Goal: Task Accomplishment & Management: Manage account settings

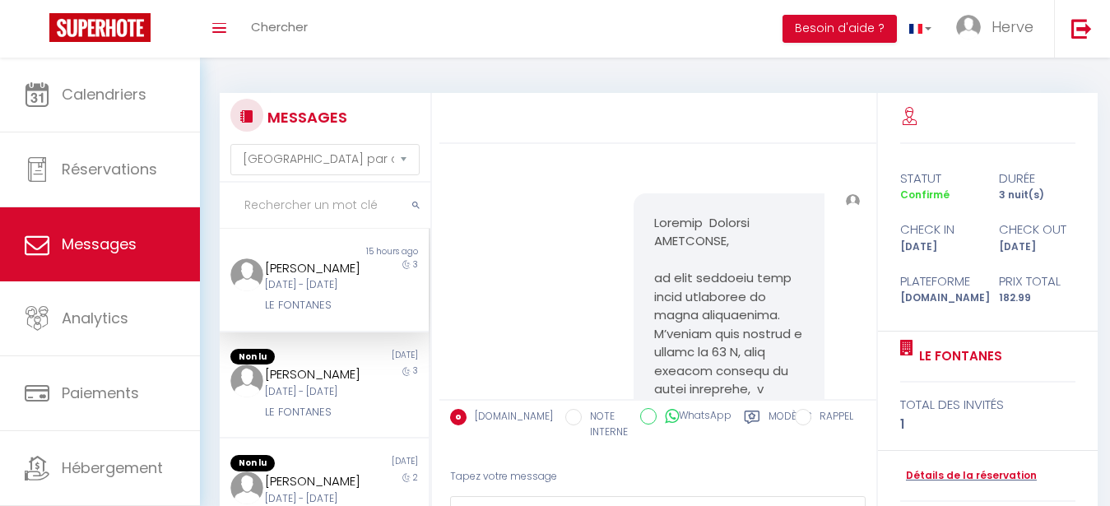
select select "message"
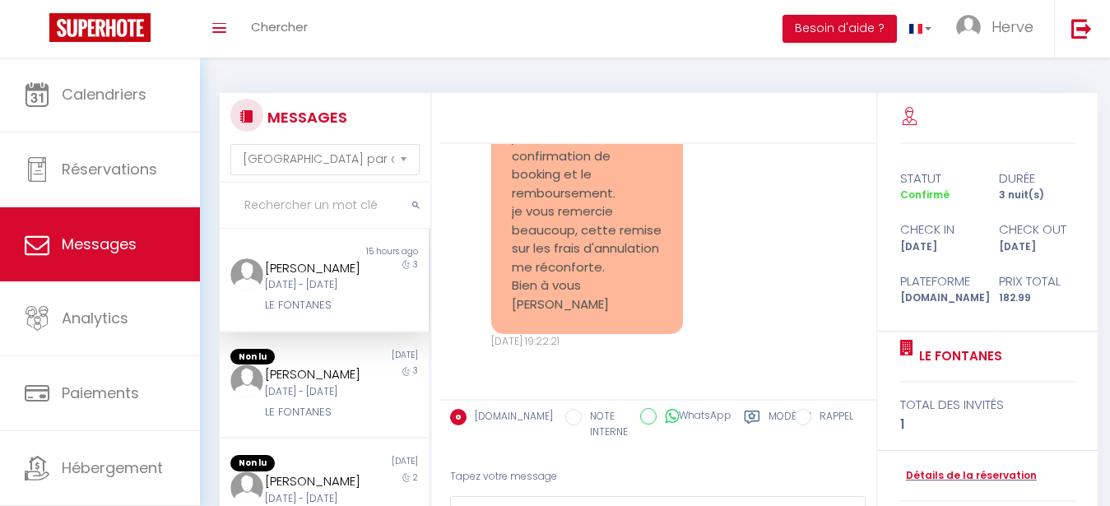
scroll to position [6647, 0]
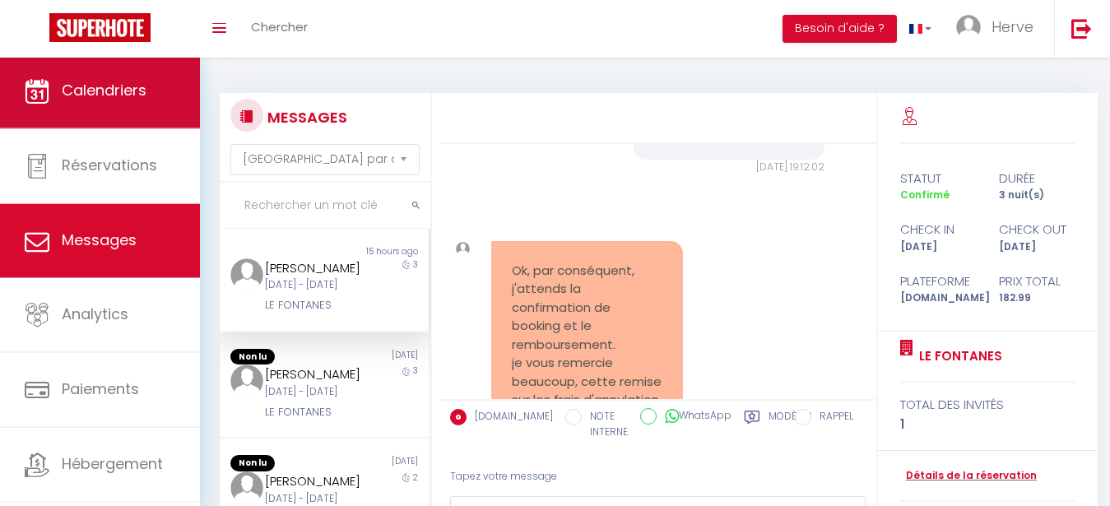
click at [106, 100] on span "Calendriers" at bounding box center [104, 90] width 85 height 21
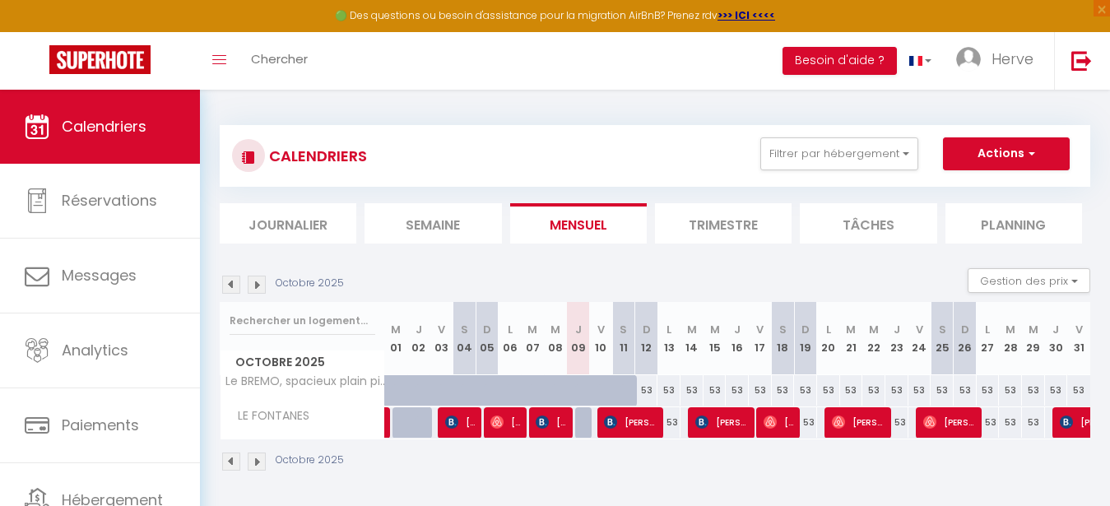
click at [790, 392] on div "53" at bounding box center [783, 390] width 23 height 30
type input "53"
type input "[DATE]"
type input "Dim 19 Octobre 2025"
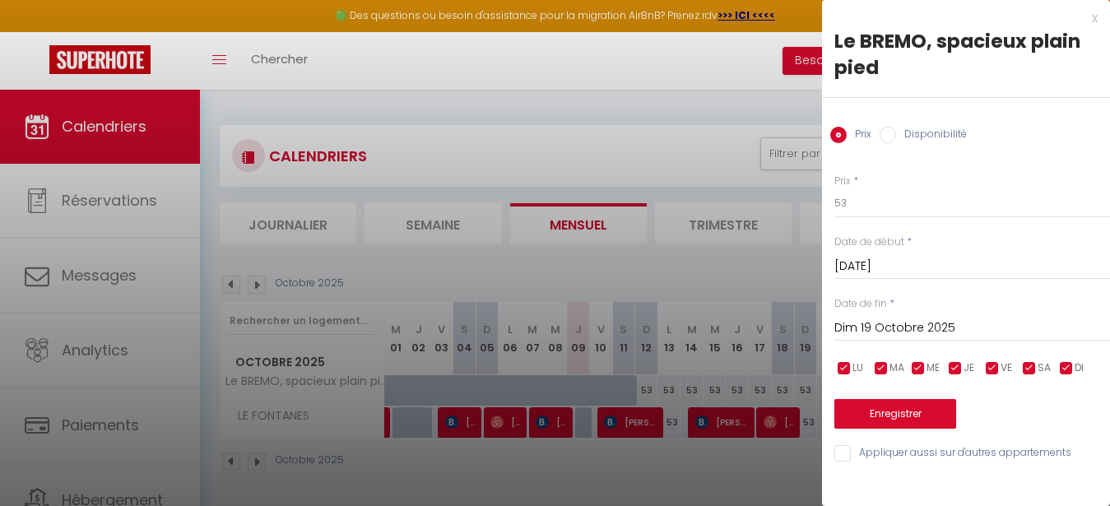
click at [663, 56] on div at bounding box center [555, 253] width 1110 height 506
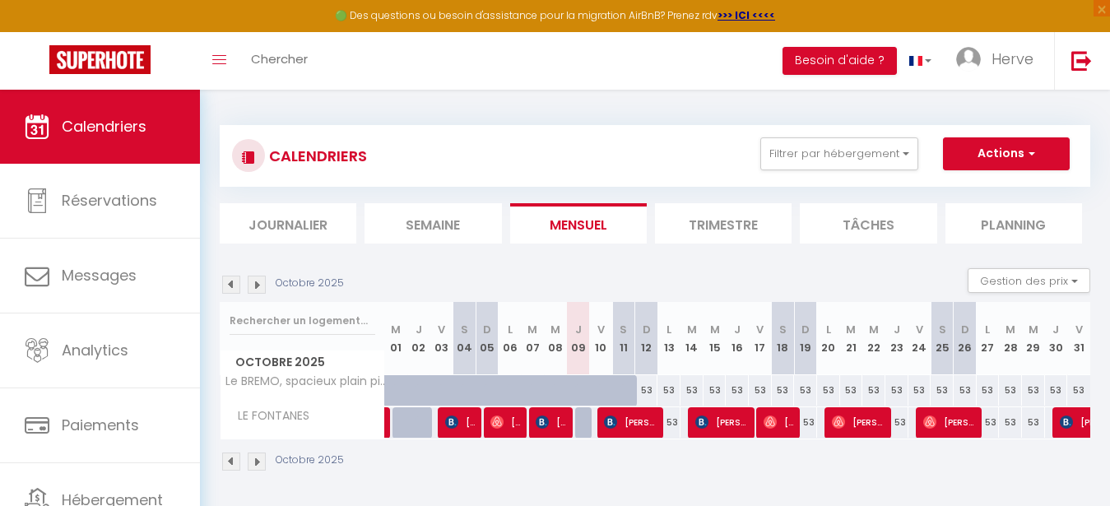
click at [687, 386] on div "53" at bounding box center [691, 390] width 23 height 30
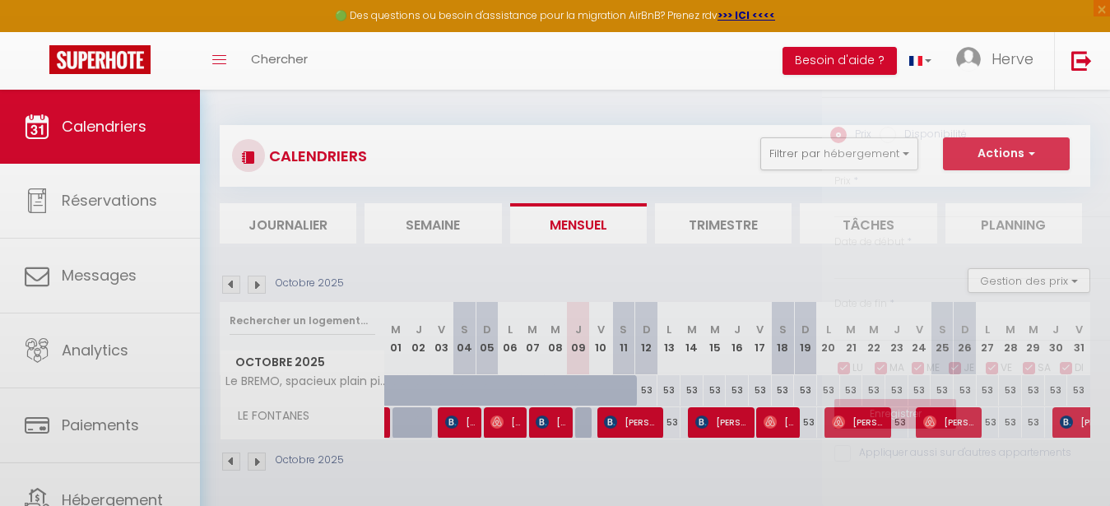
type input "53"
select select "1"
type input "[DATE]"
type input "Mer 15 Octobre 2025"
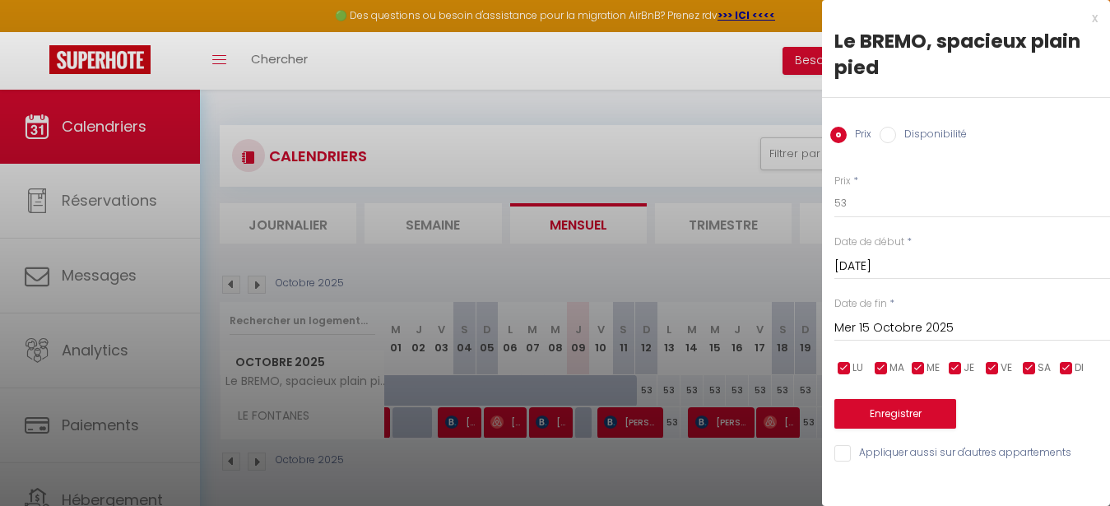
click at [884, 132] on input "Disponibilité" at bounding box center [887, 135] width 16 height 16
radio input "true"
radio input "false"
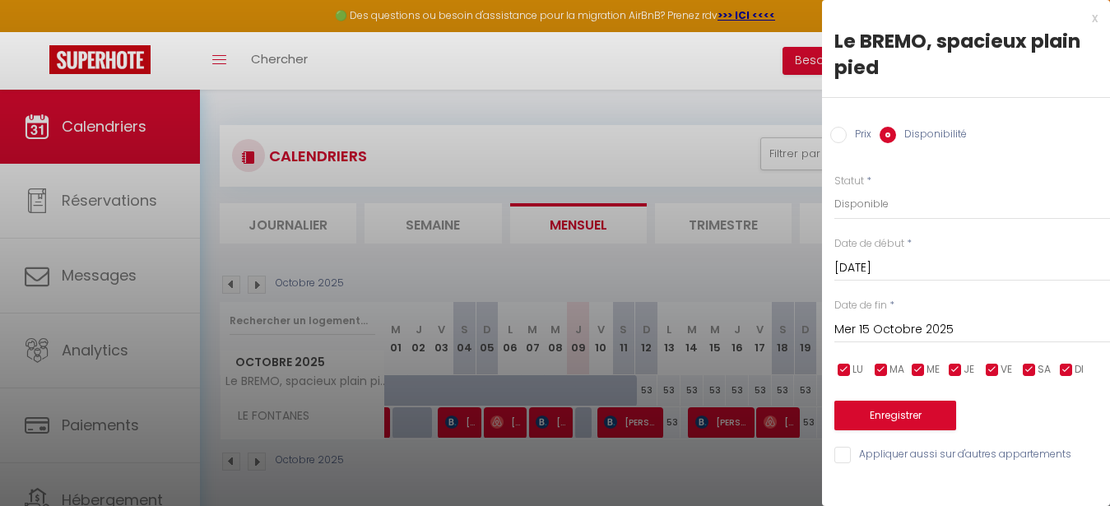
click at [650, 72] on div at bounding box center [555, 253] width 1110 height 506
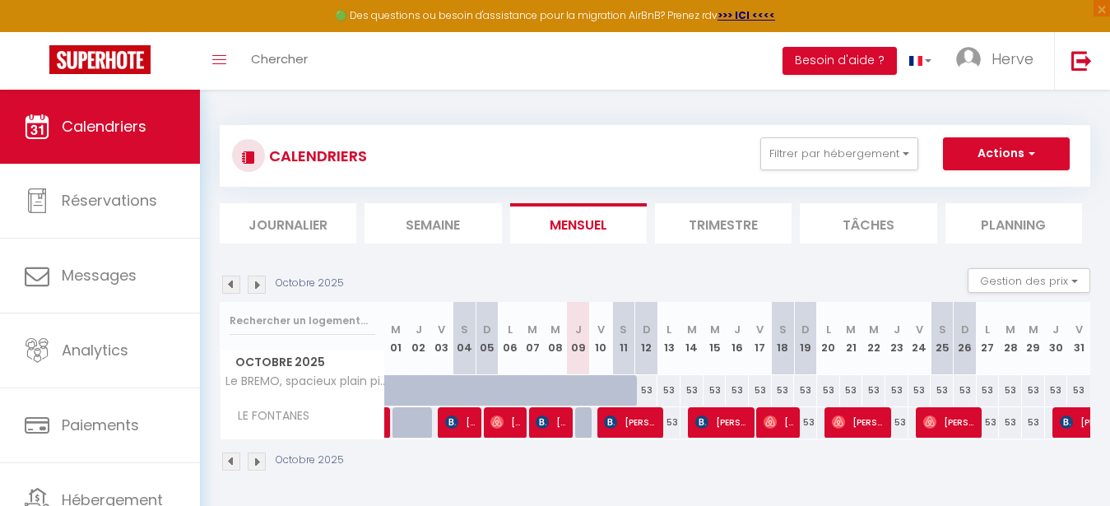
click at [736, 396] on div "53" at bounding box center [737, 390] width 23 height 30
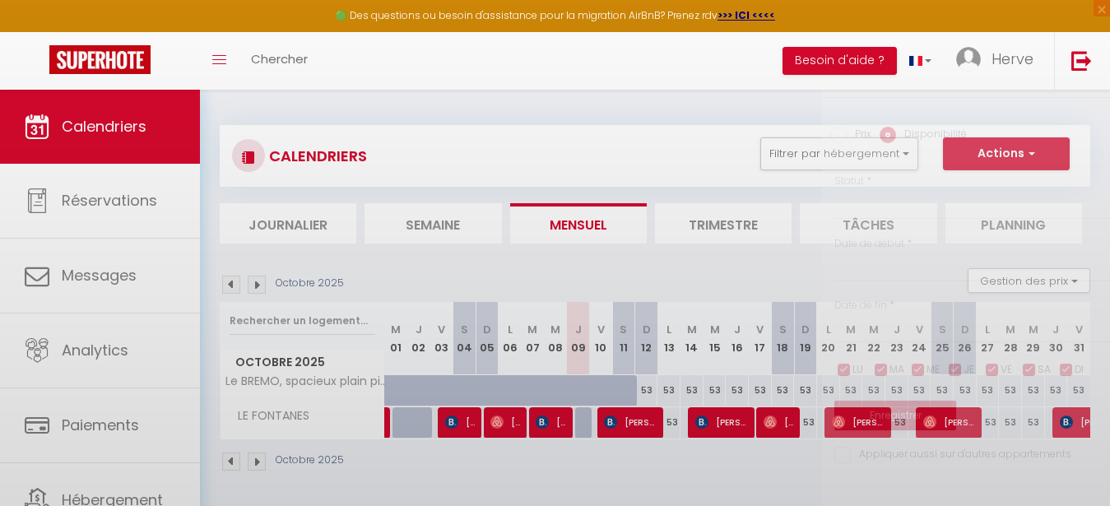
select select "1"
type input "Jeu 16 Octobre 2025"
type input "Ven 17 Octobre 2025"
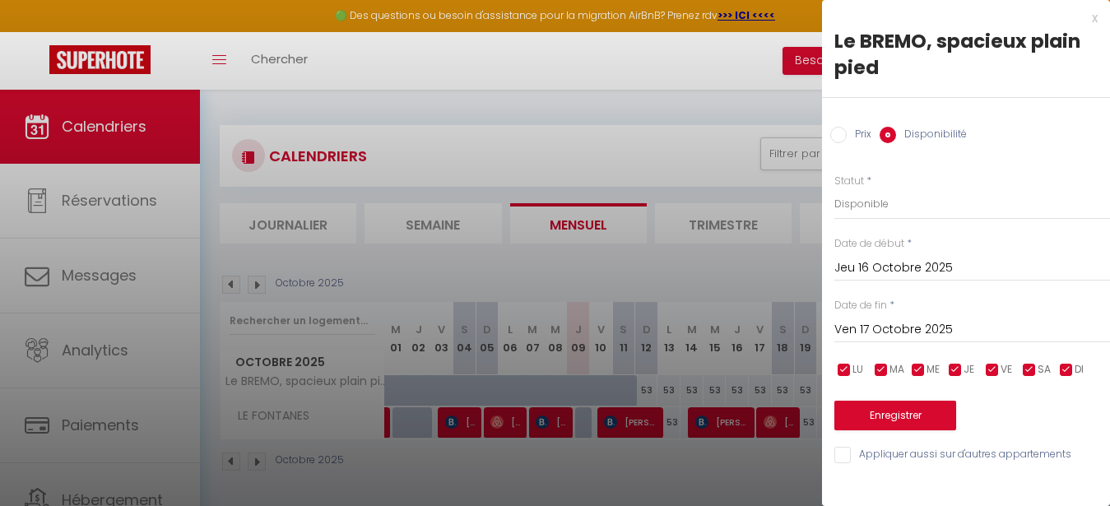
click at [870, 326] on input "Ven 17 Octobre 2025" at bounding box center [972, 329] width 276 height 21
click at [689, 86] on div at bounding box center [555, 253] width 1110 height 506
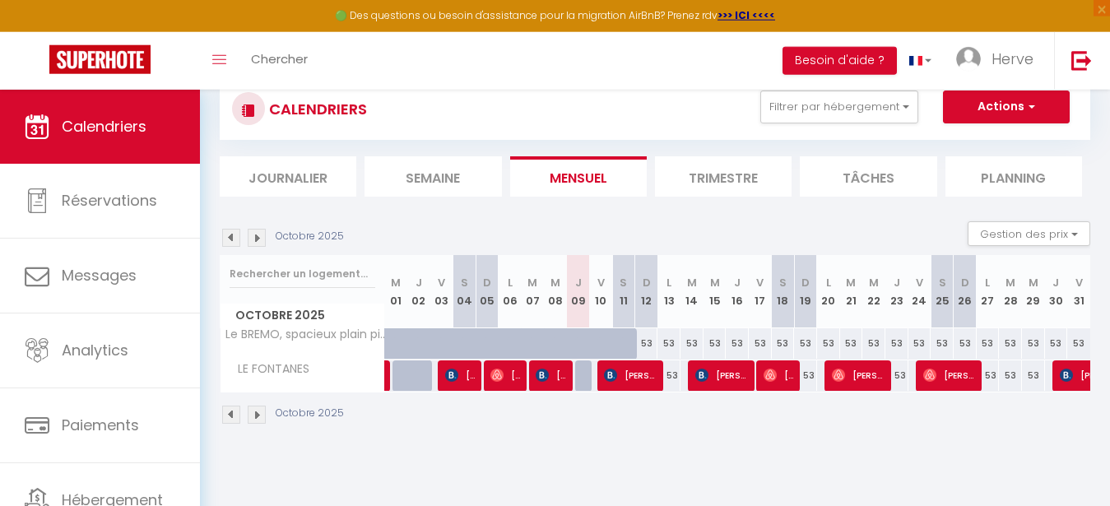
scroll to position [84, 0]
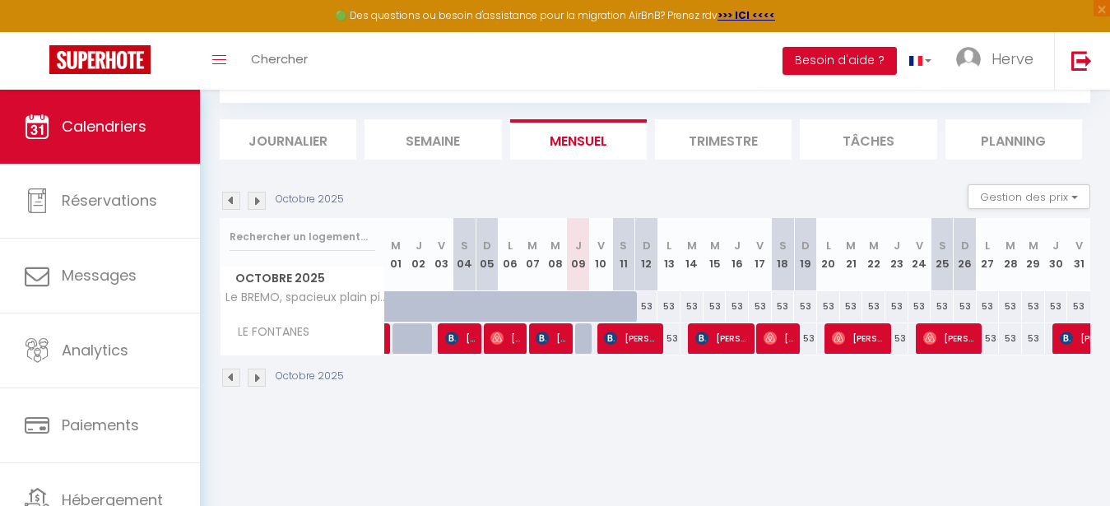
click at [826, 307] on div "53" at bounding box center [828, 306] width 23 height 30
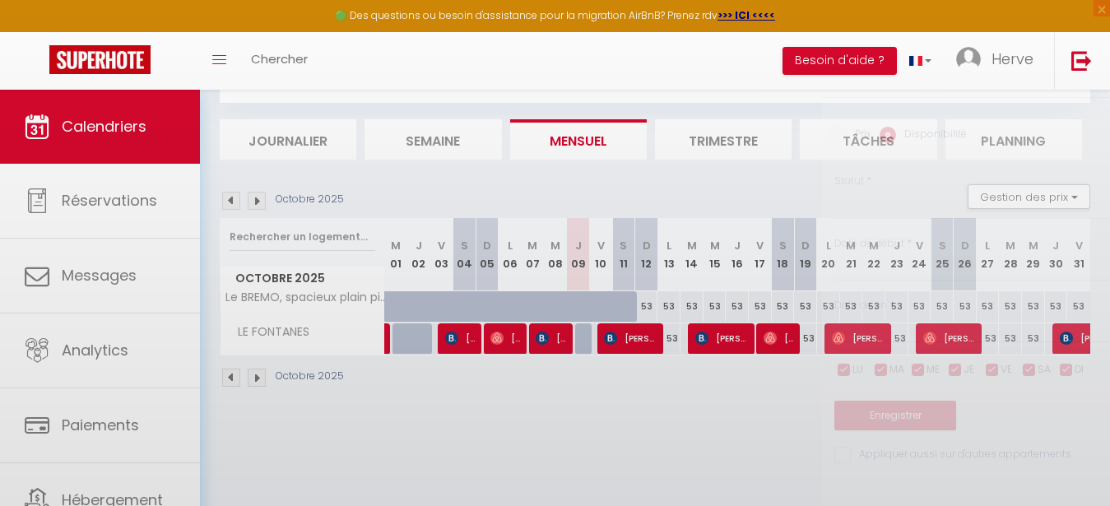
select select "1"
type input "Lun 20 Octobre 2025"
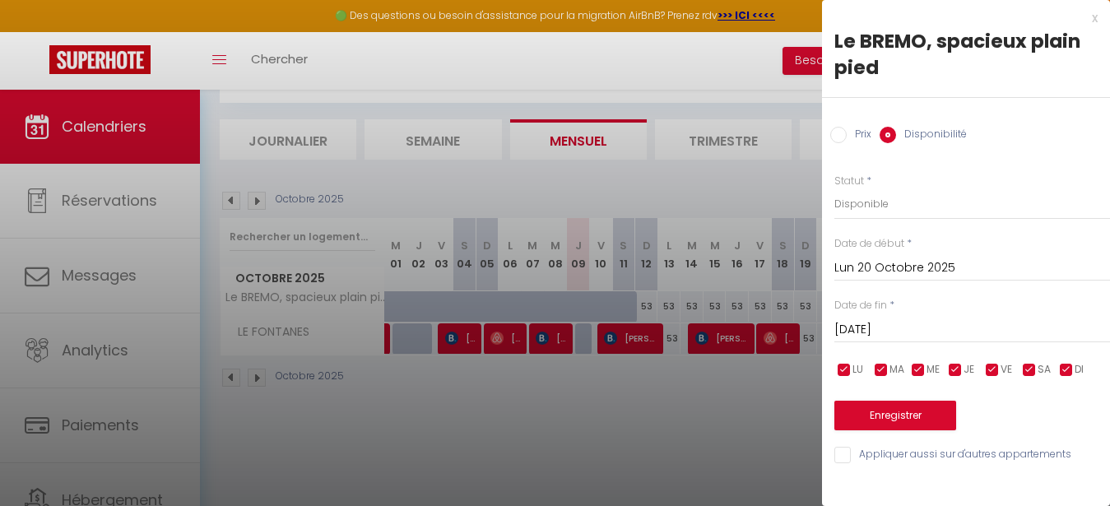
click at [865, 323] on input "[DATE]" at bounding box center [972, 329] width 276 height 21
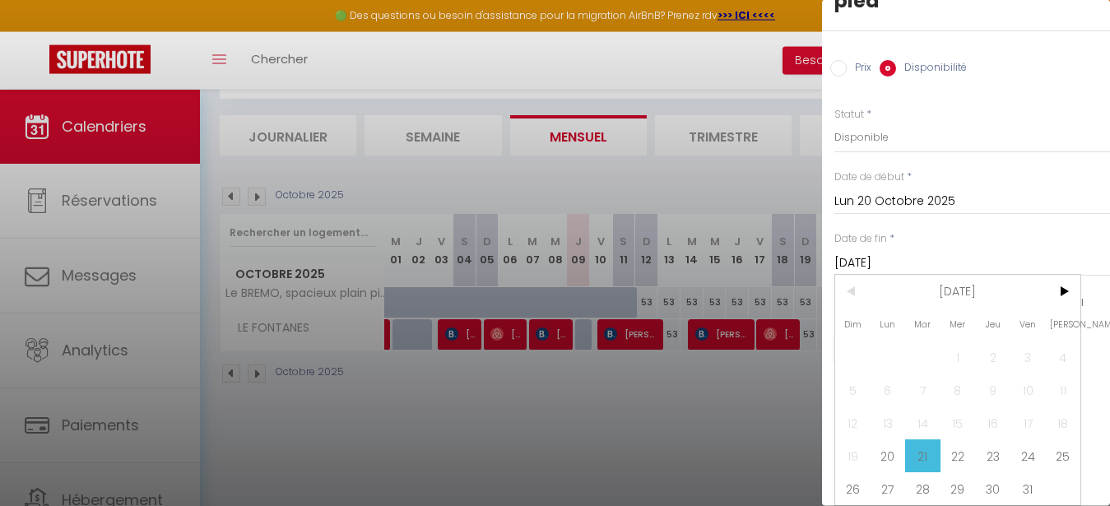
scroll to position [90, 0]
click at [1063, 444] on span "25" at bounding box center [1062, 455] width 35 height 33
type input "[DATE]"
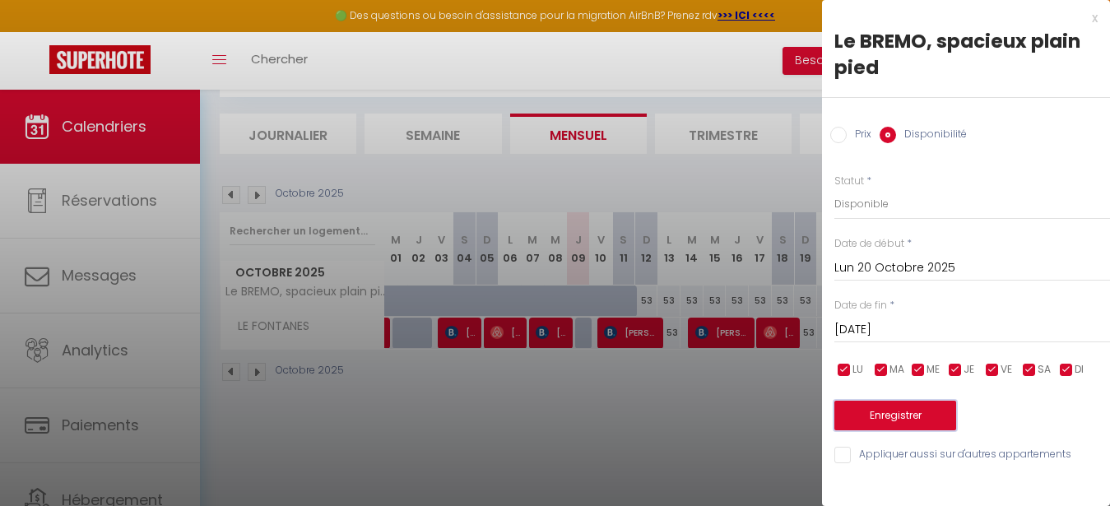
click at [912, 425] on button "Enregistrer" at bounding box center [895, 416] width 122 height 30
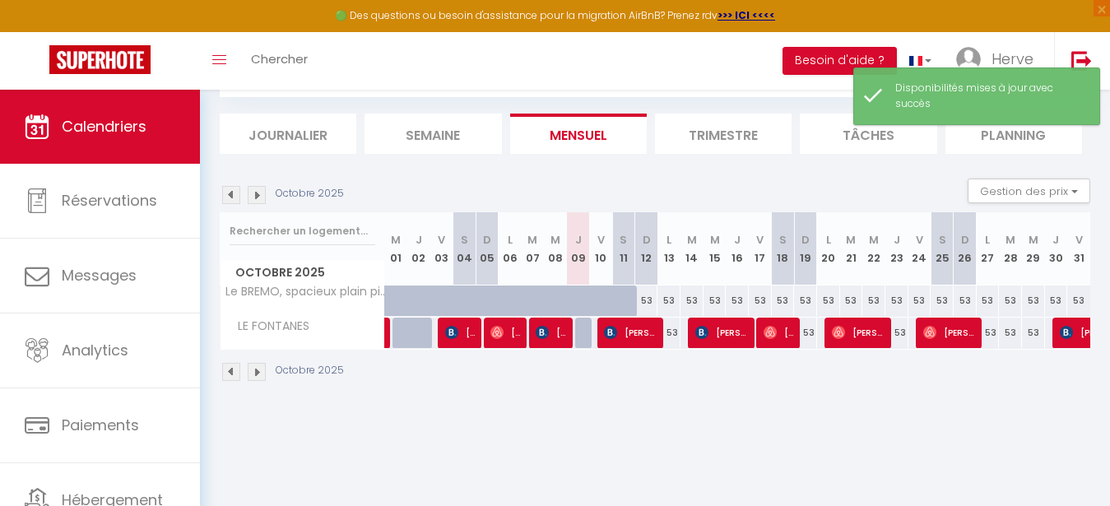
click at [826, 303] on div "53" at bounding box center [828, 300] width 23 height 30
select select "1"
type input "Lun 20 Octobre 2025"
type input "[DATE]"
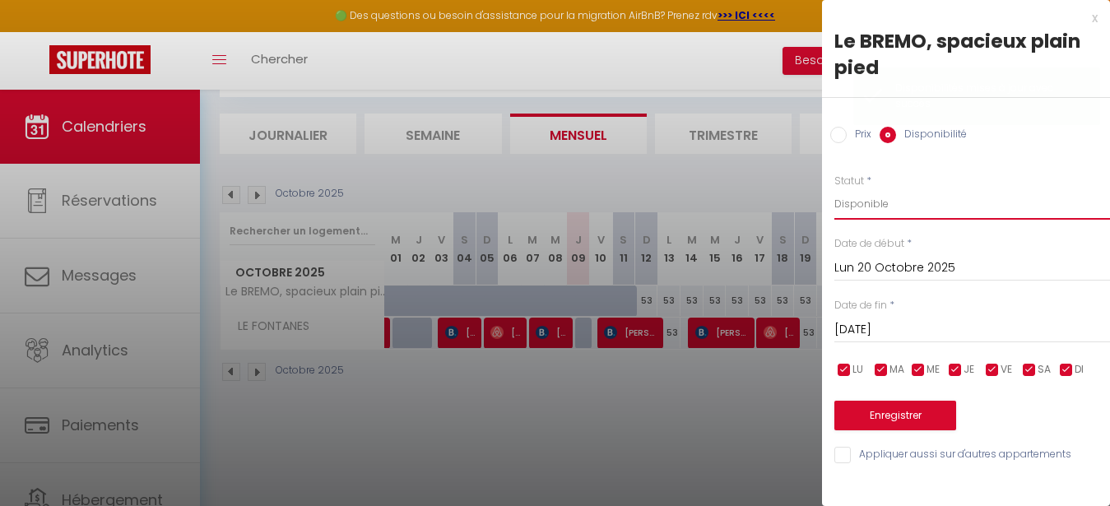
click at [834, 188] on select "Disponible Indisponible" at bounding box center [972, 203] width 276 height 31
select select "0"
click option "Indisponible" at bounding box center [0, 0] width 0 height 0
click at [912, 338] on input "[DATE]" at bounding box center [972, 329] width 276 height 21
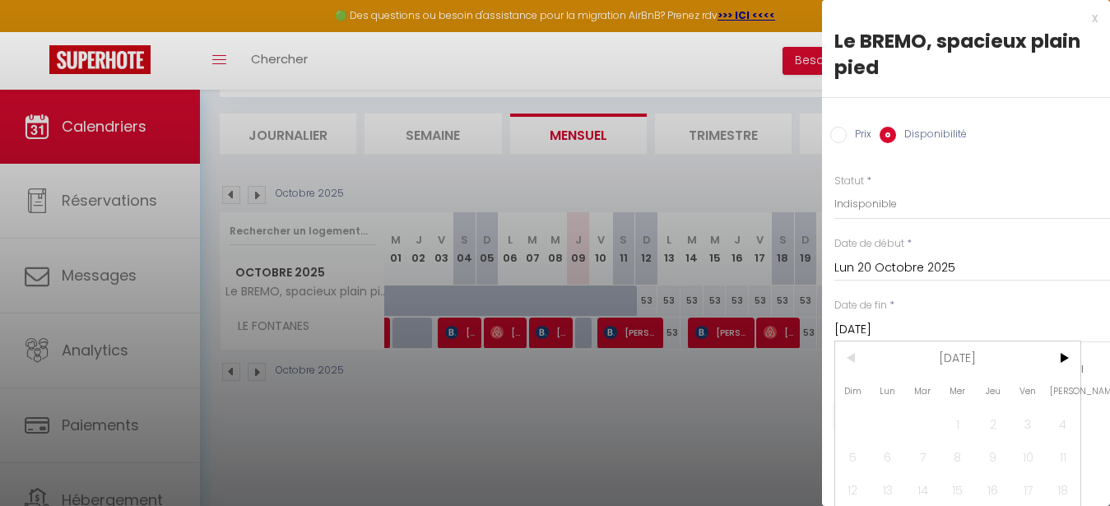
scroll to position [84, 0]
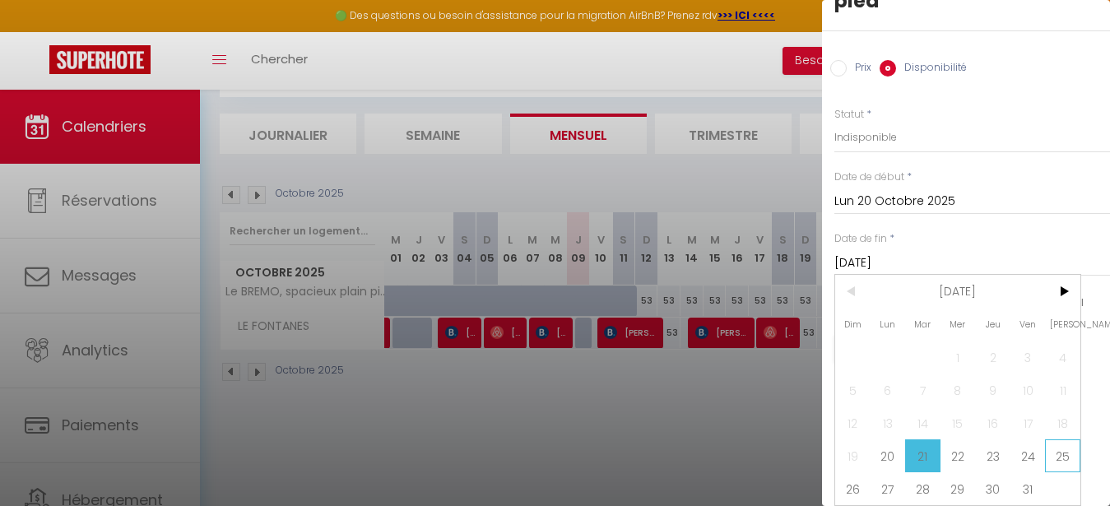
click at [1060, 447] on span "25" at bounding box center [1062, 455] width 35 height 33
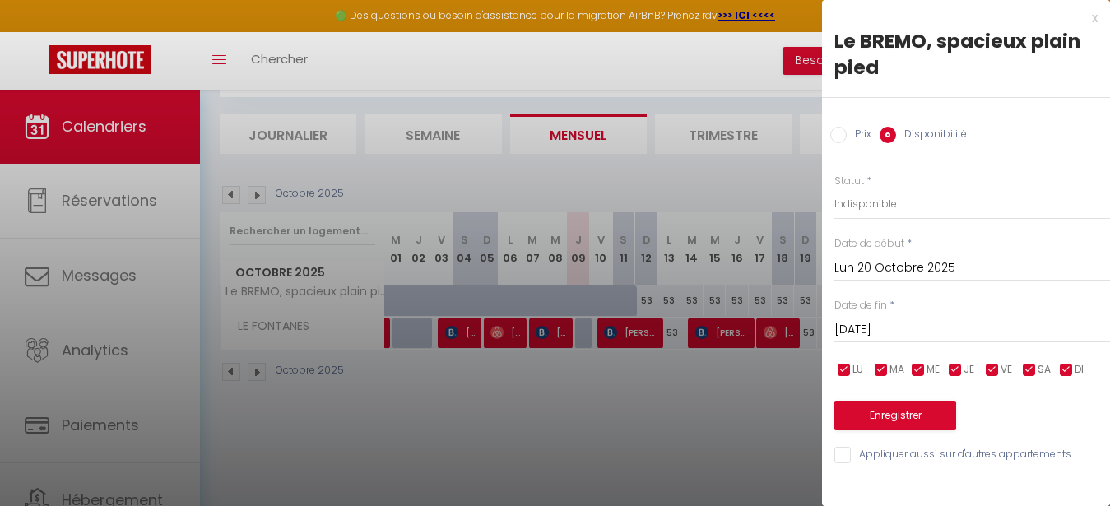
type input "[DATE]"
click at [923, 420] on button "Enregistrer" at bounding box center [895, 416] width 122 height 30
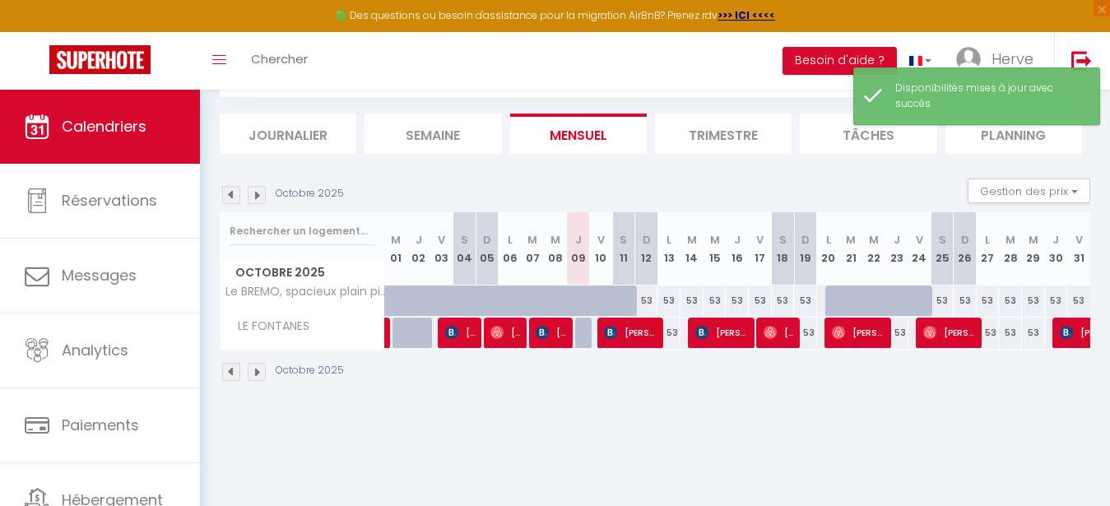
click at [814, 305] on div "53" at bounding box center [805, 300] width 23 height 30
select select "1"
type input "Dim 19 Octobre 2025"
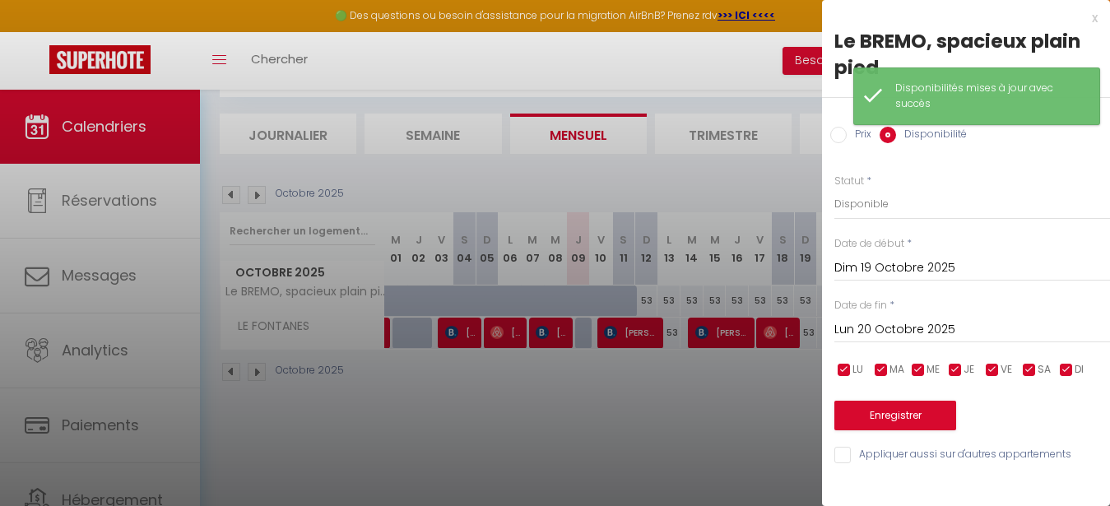
click at [907, 330] on input "Lun 20 Octobre 2025" at bounding box center [972, 329] width 276 height 21
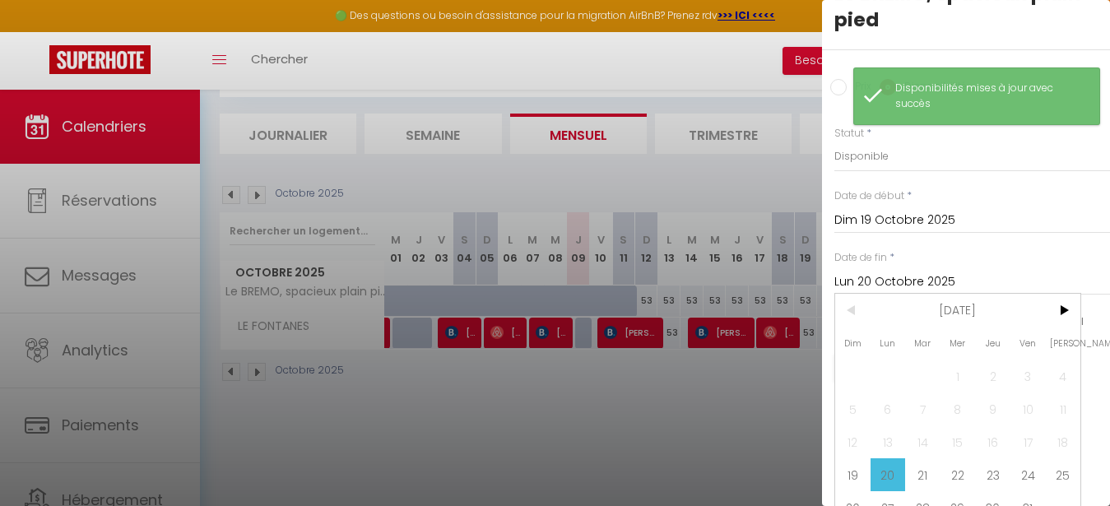
scroll to position [84, 0]
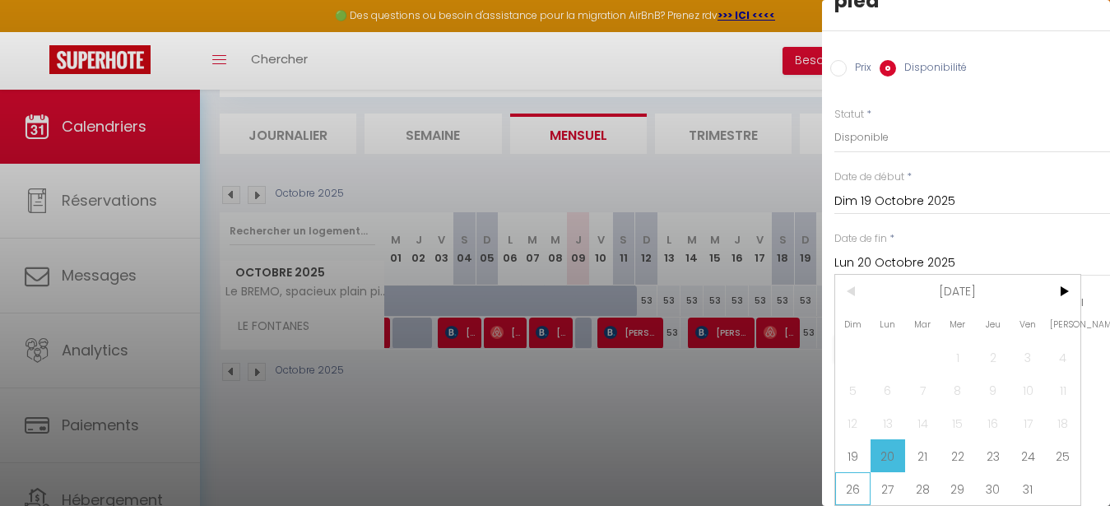
click at [856, 474] on span "26" at bounding box center [852, 488] width 35 height 33
type input "Dim 26 Octobre 2025"
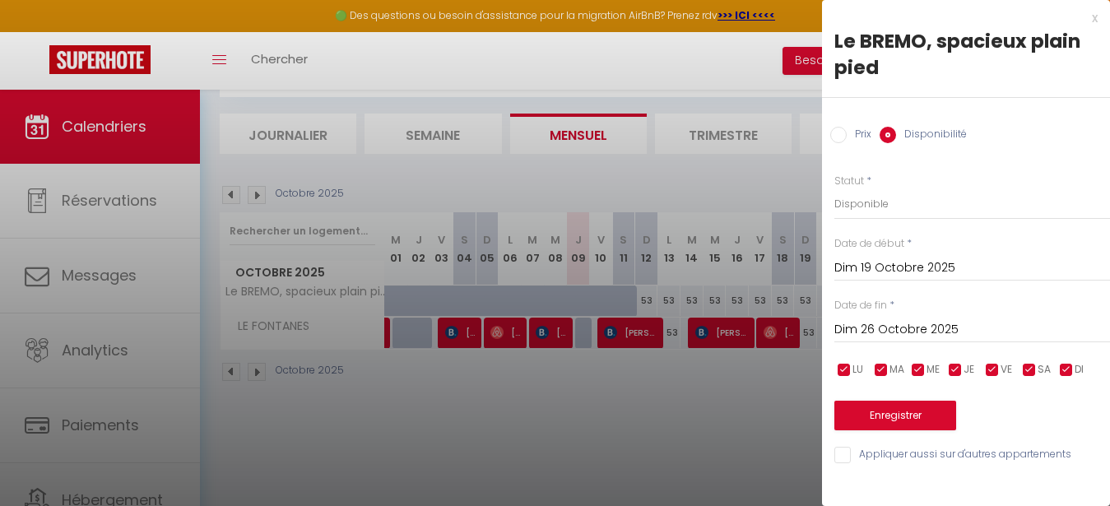
scroll to position [0, 0]
click at [912, 420] on button "Enregistrer" at bounding box center [895, 416] width 122 height 30
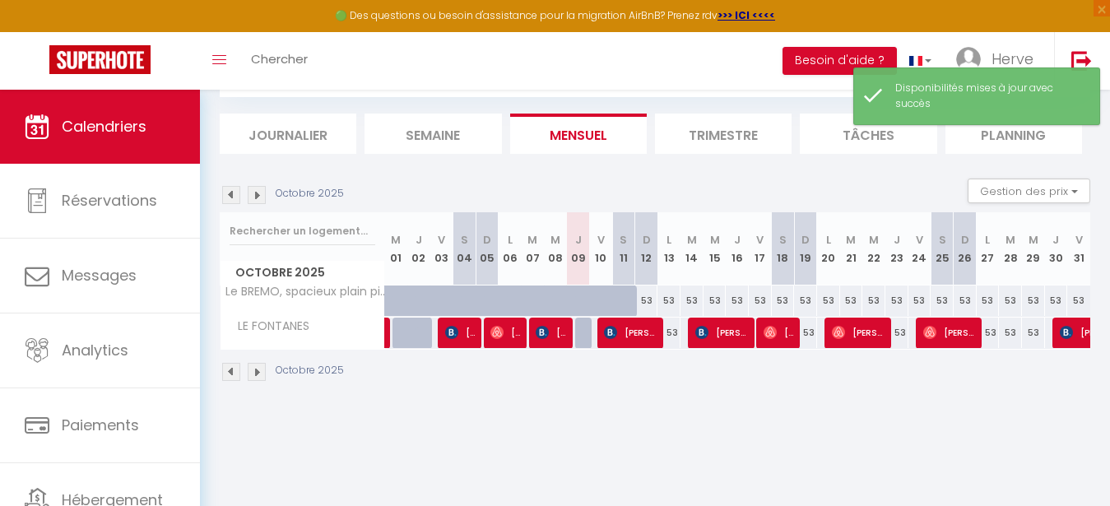
click at [256, 197] on img at bounding box center [257, 195] width 18 height 18
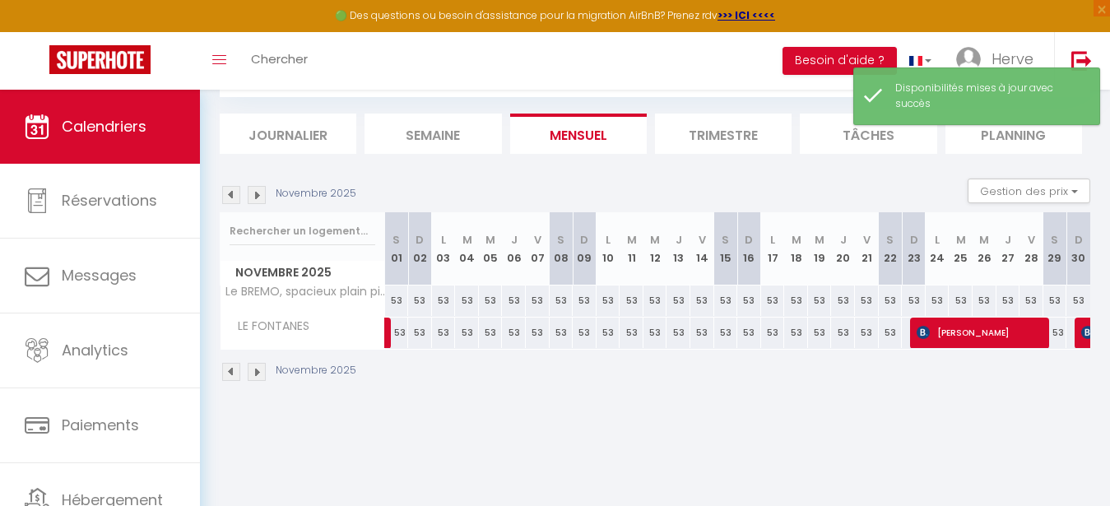
click at [559, 297] on div "53" at bounding box center [562, 300] width 24 height 30
select select "1"
type input "[DATE]"
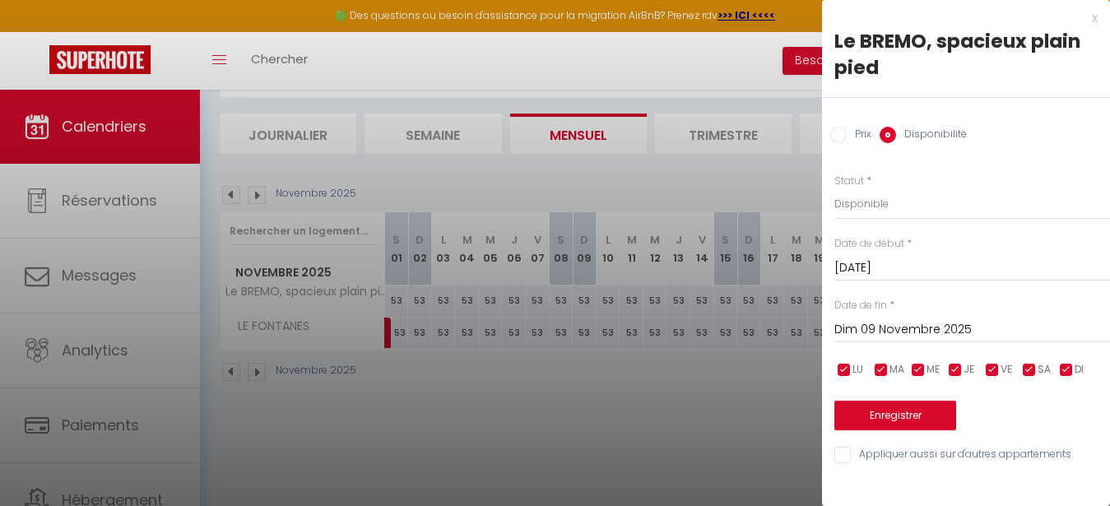
click at [870, 258] on input "[DATE]" at bounding box center [972, 268] width 276 height 21
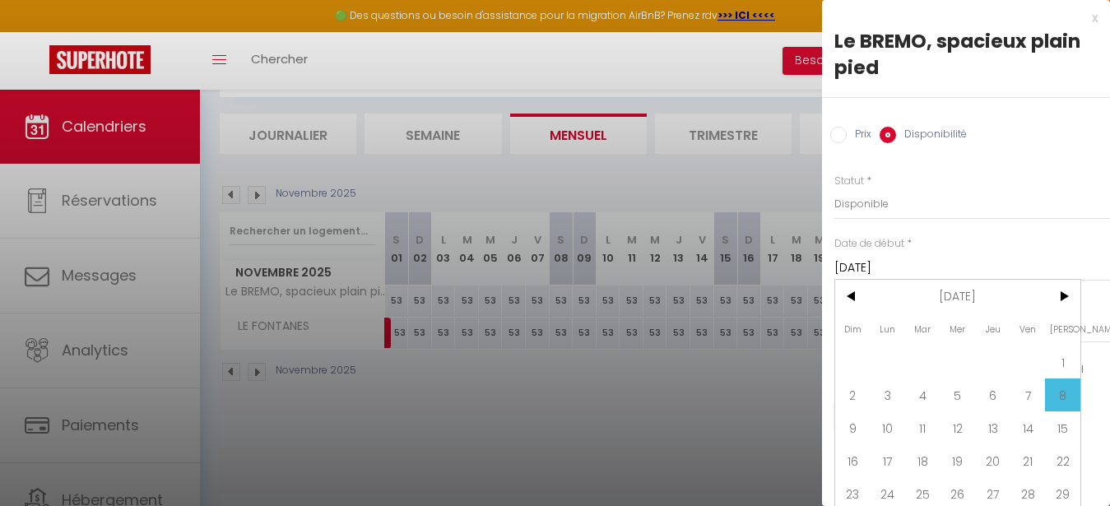
click at [899, 276] on input "[DATE]" at bounding box center [972, 268] width 276 height 21
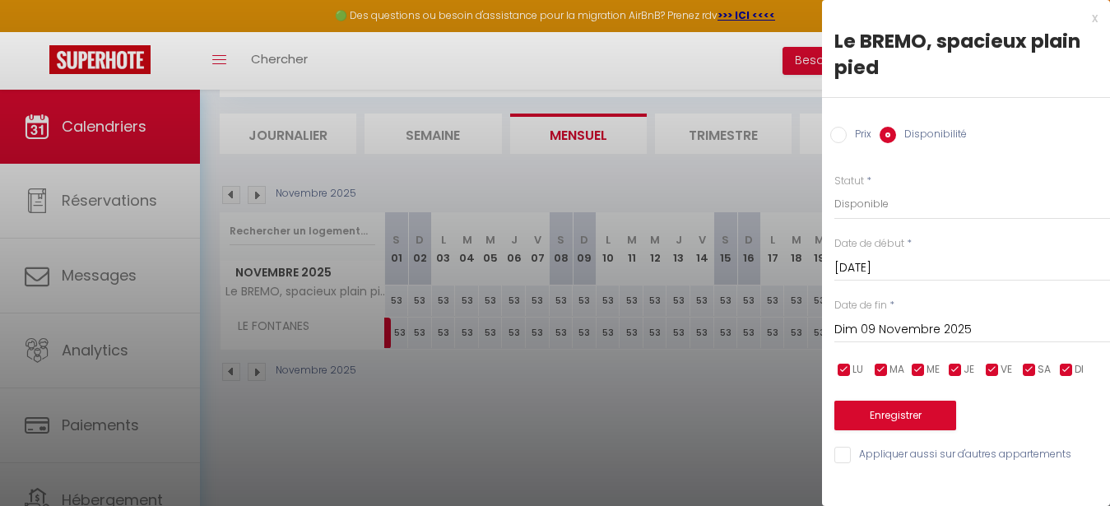
click at [881, 328] on input "Dim 09 Novembre 2025" at bounding box center [972, 329] width 276 height 21
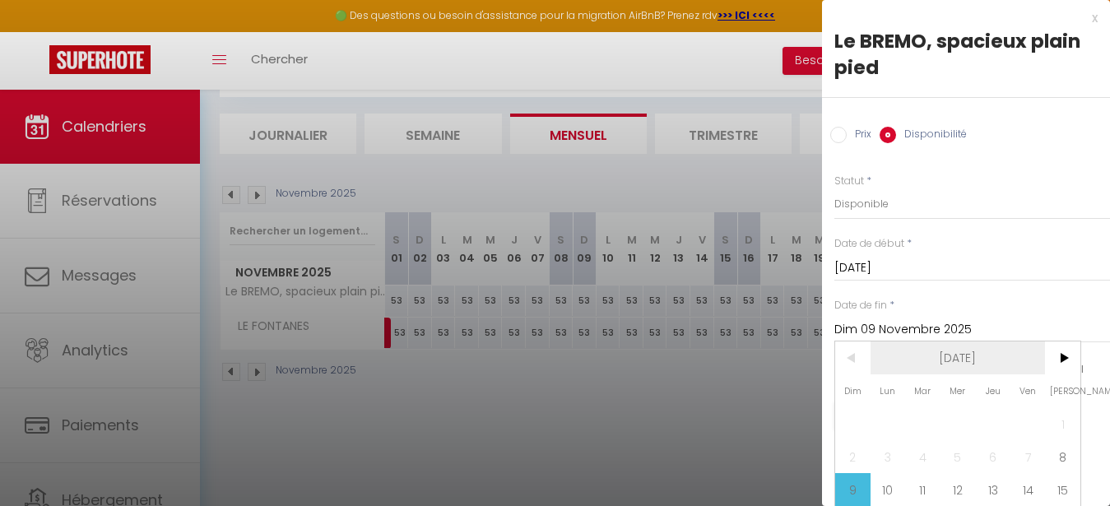
scroll to position [117, 0]
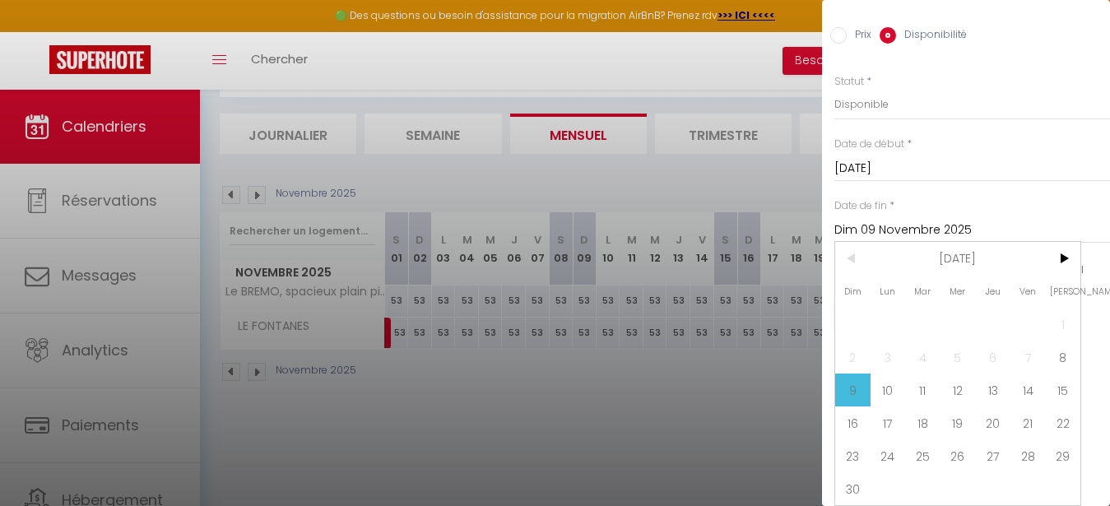
click at [918, 411] on span "18" at bounding box center [922, 422] width 35 height 33
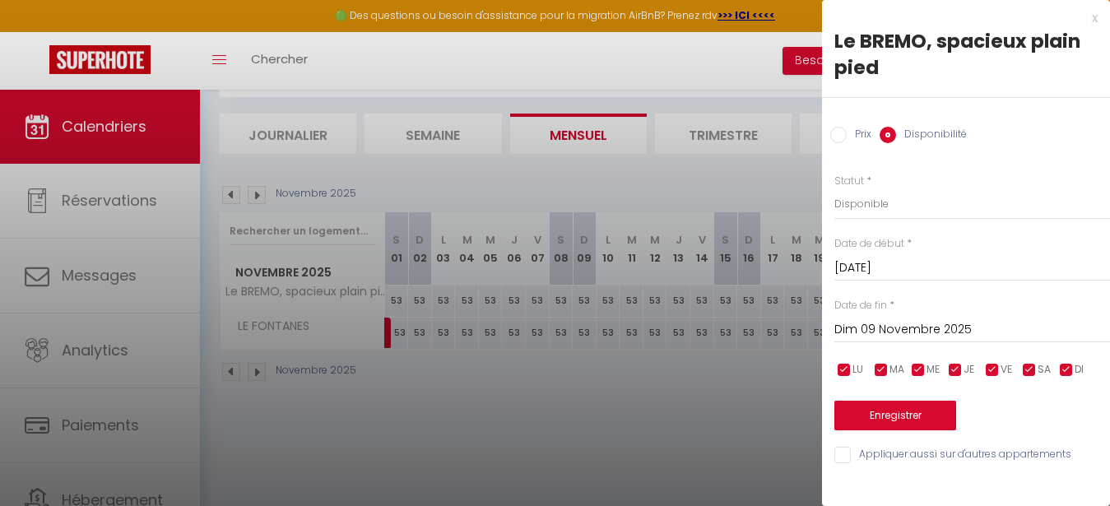
type input "[DATE]"
click at [834, 188] on select "Disponible Indisponible" at bounding box center [972, 203] width 276 height 31
select select "0"
click option "Indisponible" at bounding box center [0, 0] width 0 height 0
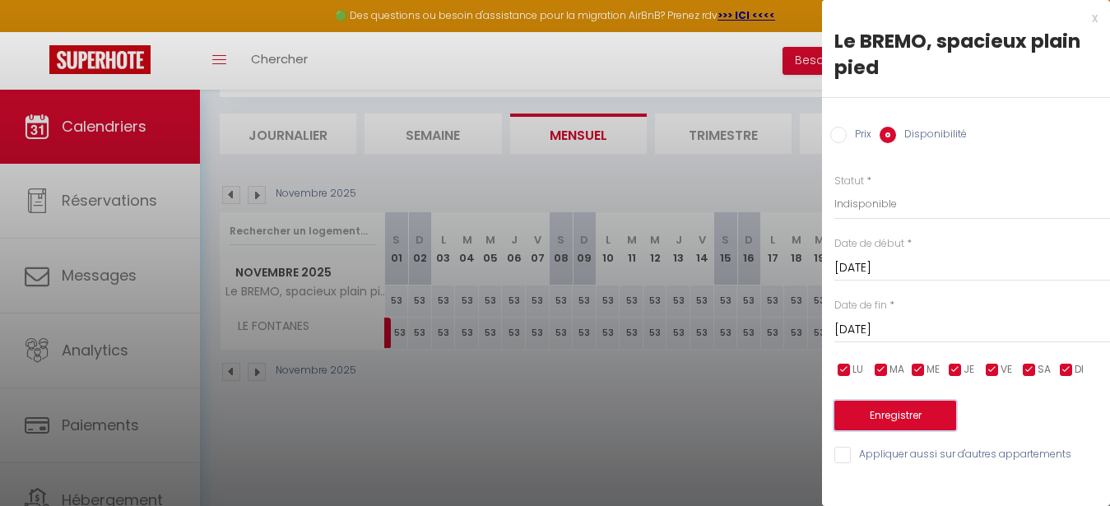
click at [867, 418] on button "Enregistrer" at bounding box center [895, 416] width 122 height 30
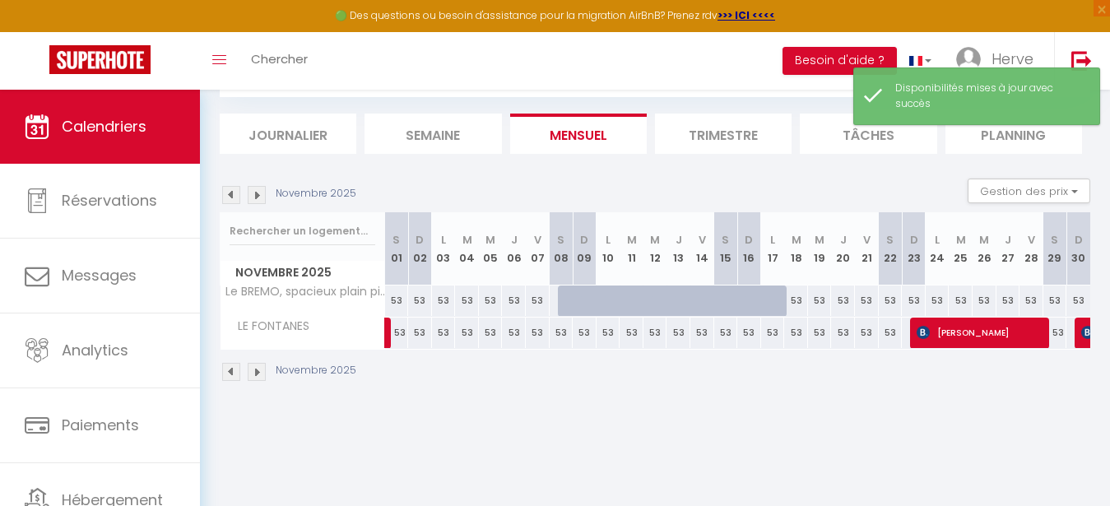
click at [531, 299] on div "53" at bounding box center [538, 300] width 24 height 30
select select "1"
type input "Ven 07 Novembre 2025"
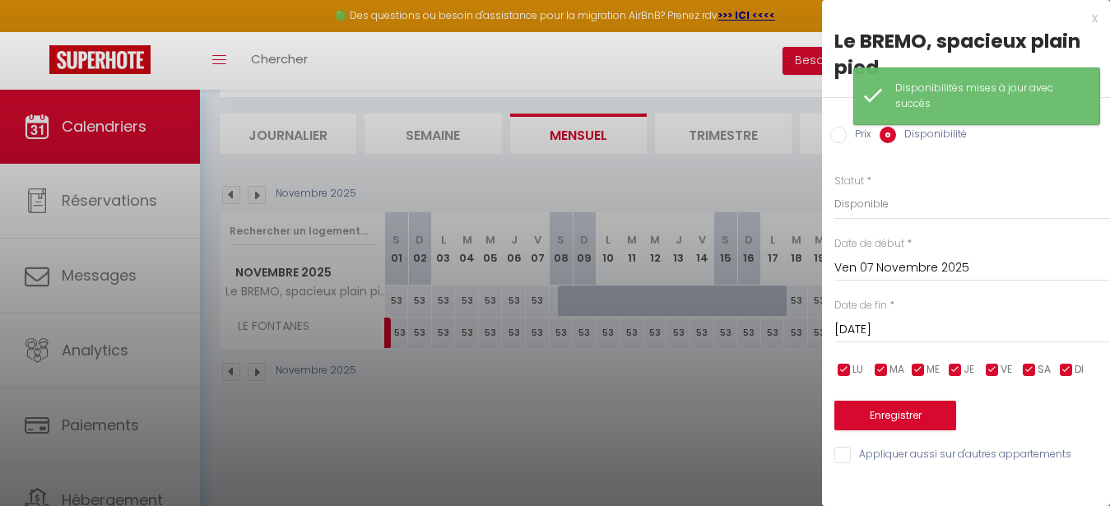
click at [890, 333] on input "[DATE]" at bounding box center [972, 329] width 276 height 21
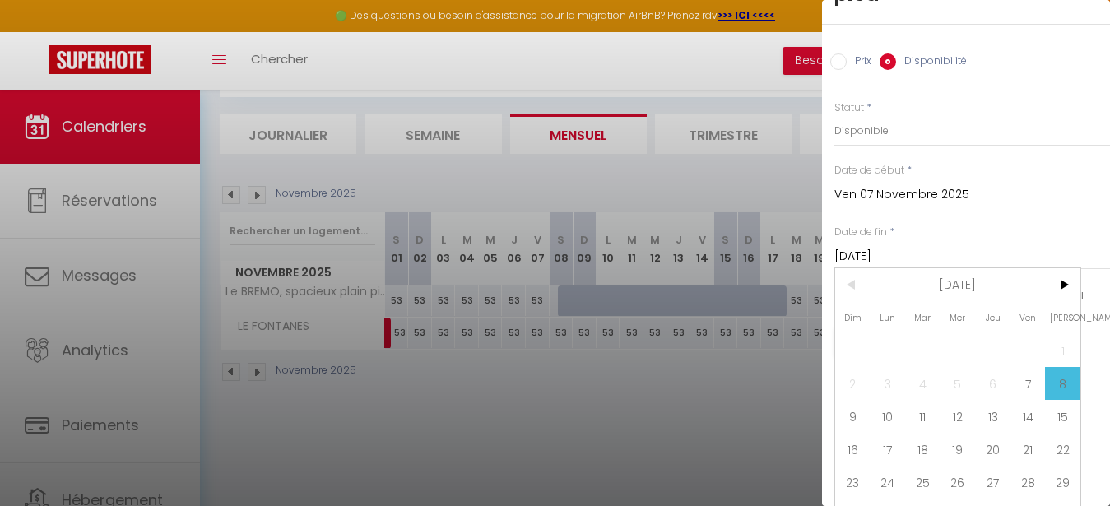
scroll to position [117, 0]
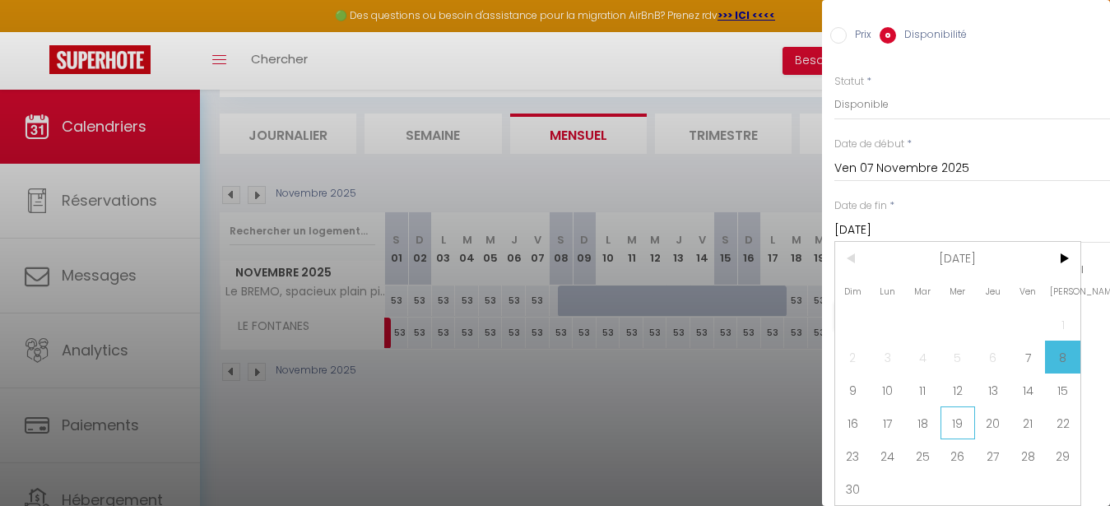
click at [963, 407] on span "19" at bounding box center [957, 422] width 35 height 33
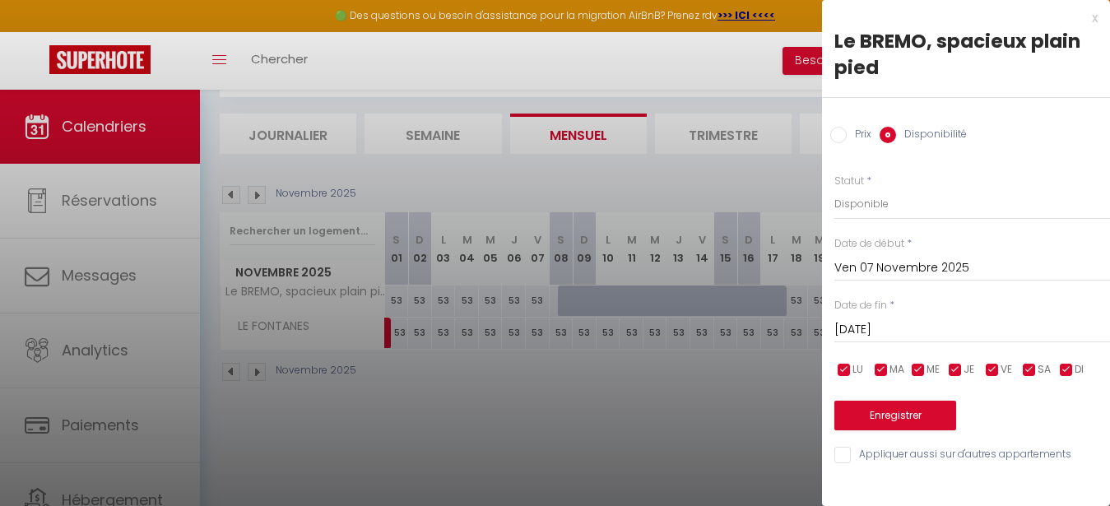
type input "Mer 19 Novembre 2025"
click at [911, 417] on button "Enregistrer" at bounding box center [895, 416] width 122 height 30
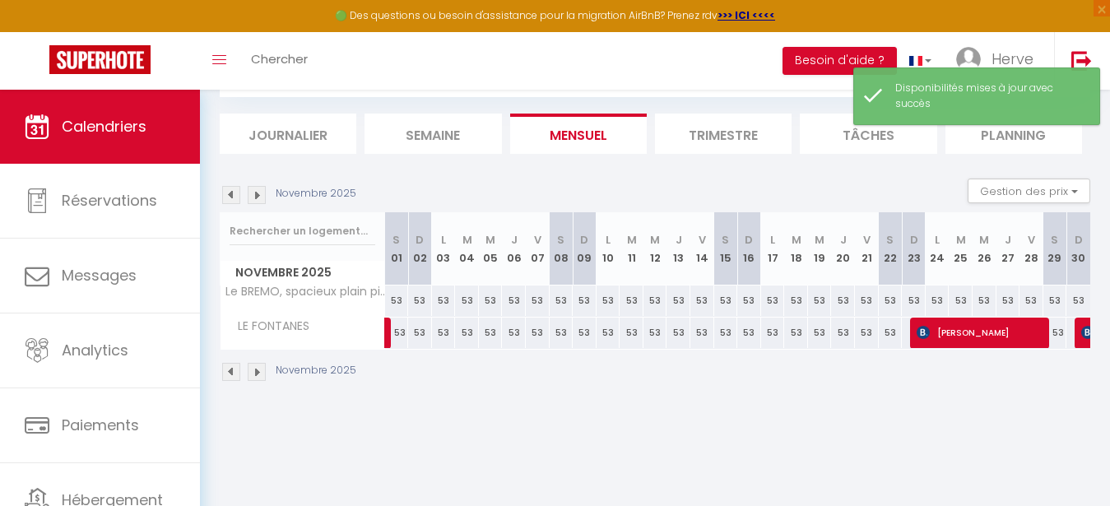
click at [879, 303] on div "53" at bounding box center [891, 300] width 24 height 30
select select "1"
type input "[DATE]"
type input "Dim 23 Novembre 2025"
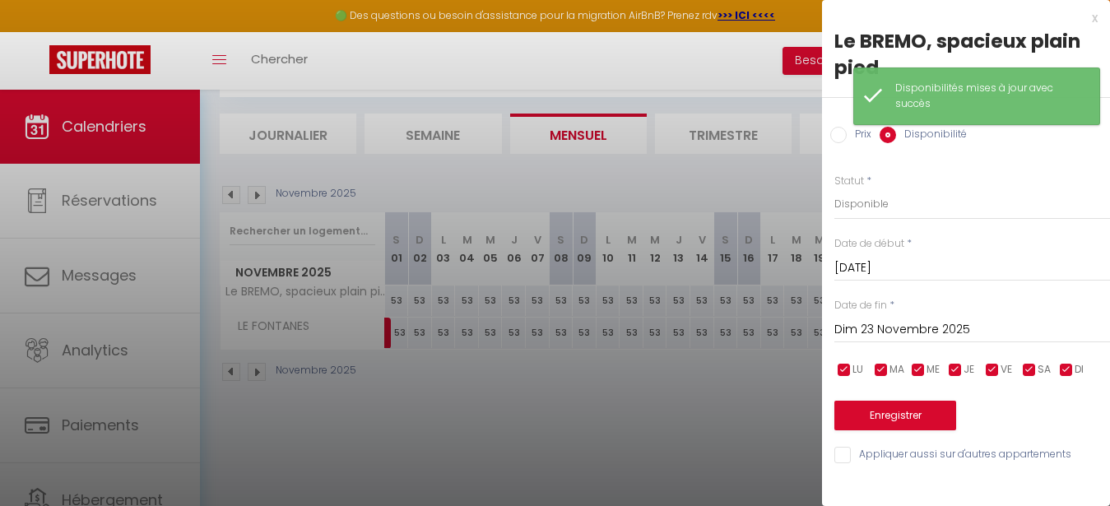
drag, startPoint x: 758, startPoint y: 384, endPoint x: 827, endPoint y: 387, distance: 69.2
click at [759, 384] on div at bounding box center [555, 253] width 1110 height 506
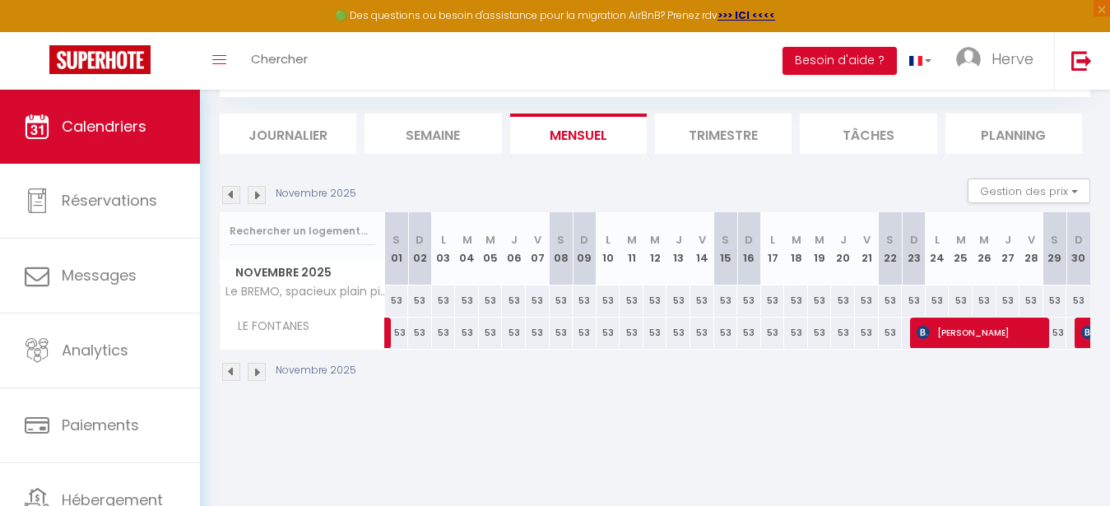
click at [842, 299] on div "53" at bounding box center [843, 300] width 24 height 30
select select "1"
type input "Jeu 20 Novembre 2025"
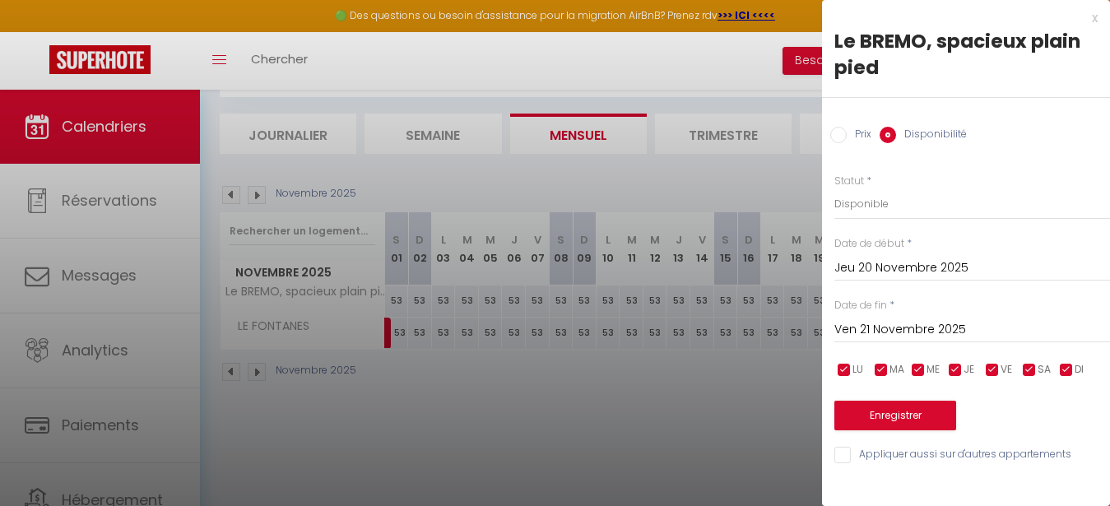
click at [886, 337] on input "Ven 21 Novembre 2025" at bounding box center [972, 329] width 276 height 21
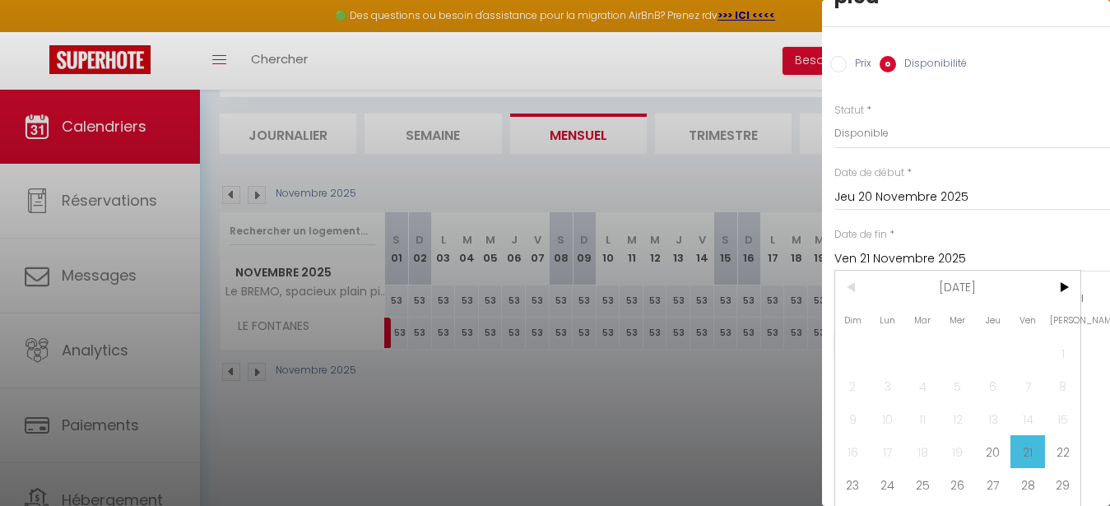
scroll to position [117, 0]
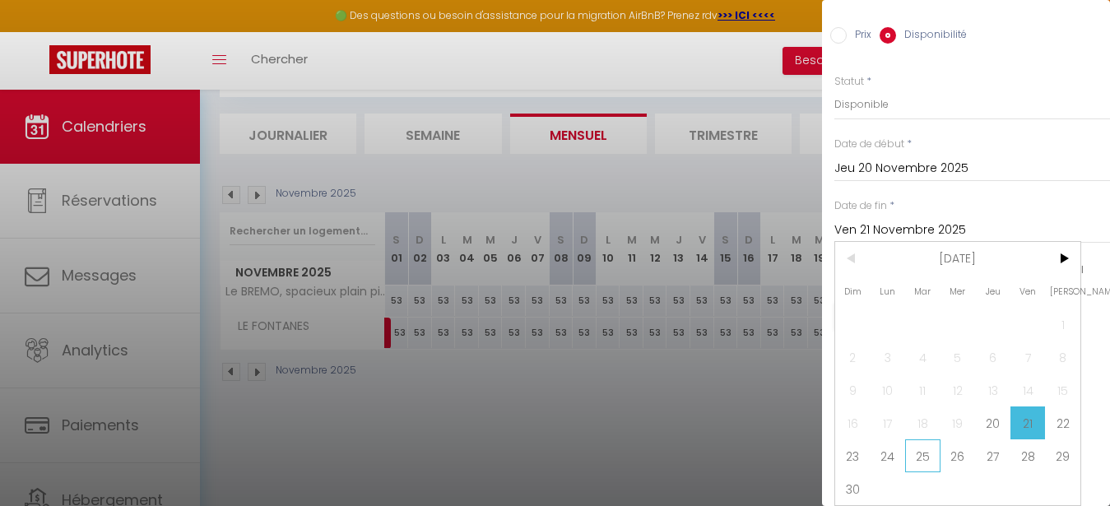
click at [935, 440] on span "25" at bounding box center [922, 455] width 35 height 33
type input "[DATE]"
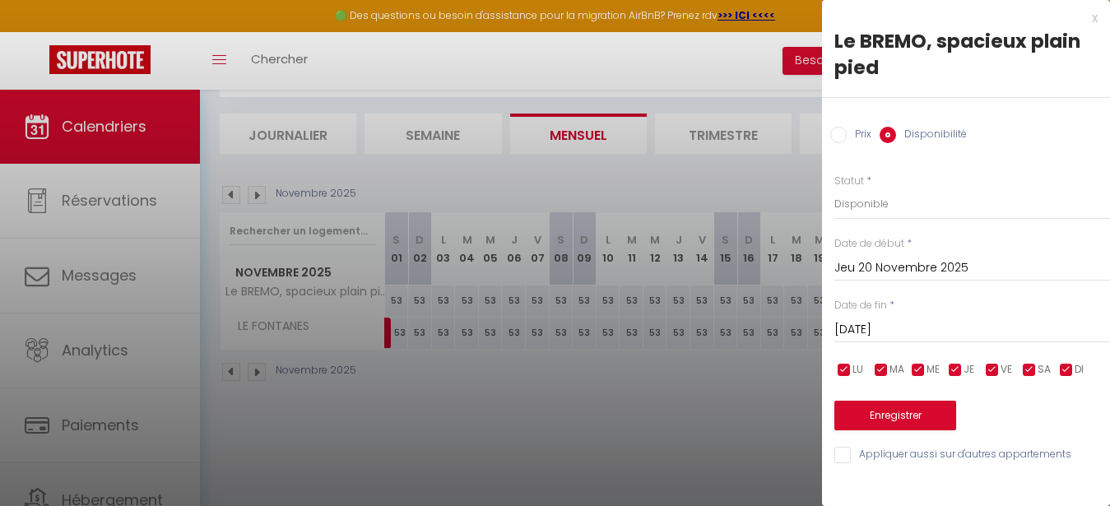
scroll to position [0, 0]
click at [834, 188] on select "Disponible Indisponible" at bounding box center [972, 203] width 276 height 31
select select "0"
click option "Indisponible" at bounding box center [0, 0] width 0 height 0
click at [864, 414] on button "Enregistrer" at bounding box center [895, 416] width 122 height 30
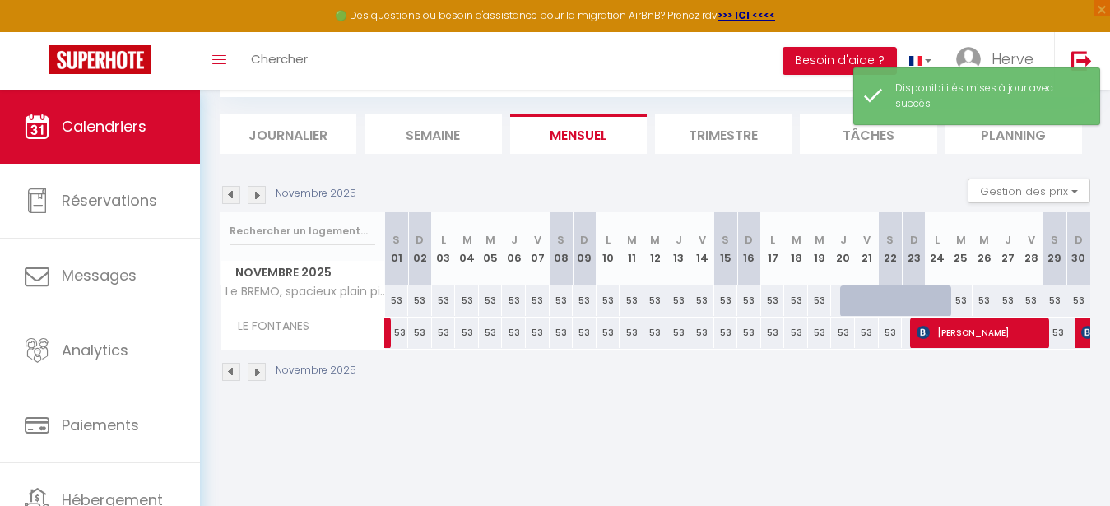
click at [824, 303] on div "53" at bounding box center [820, 300] width 24 height 30
select select "1"
type input "Mer 19 Novembre 2025"
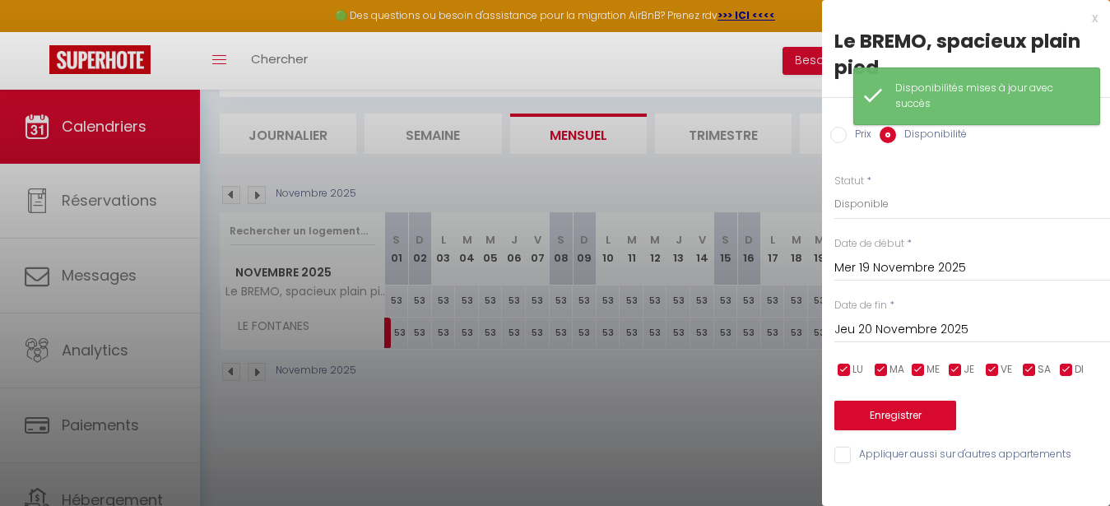
click at [861, 322] on input "Jeu 20 Novembre 2025" at bounding box center [972, 329] width 276 height 21
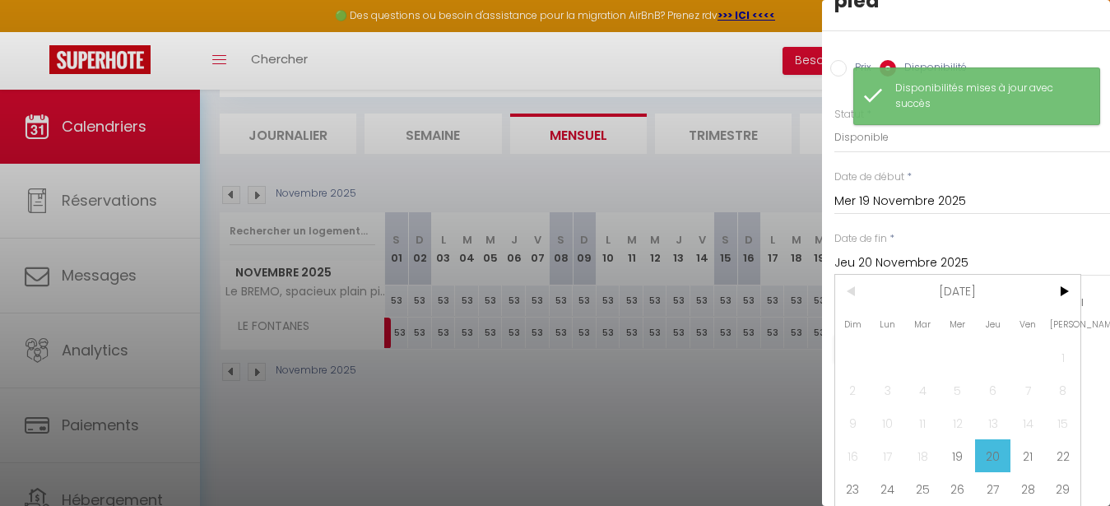
scroll to position [117, 0]
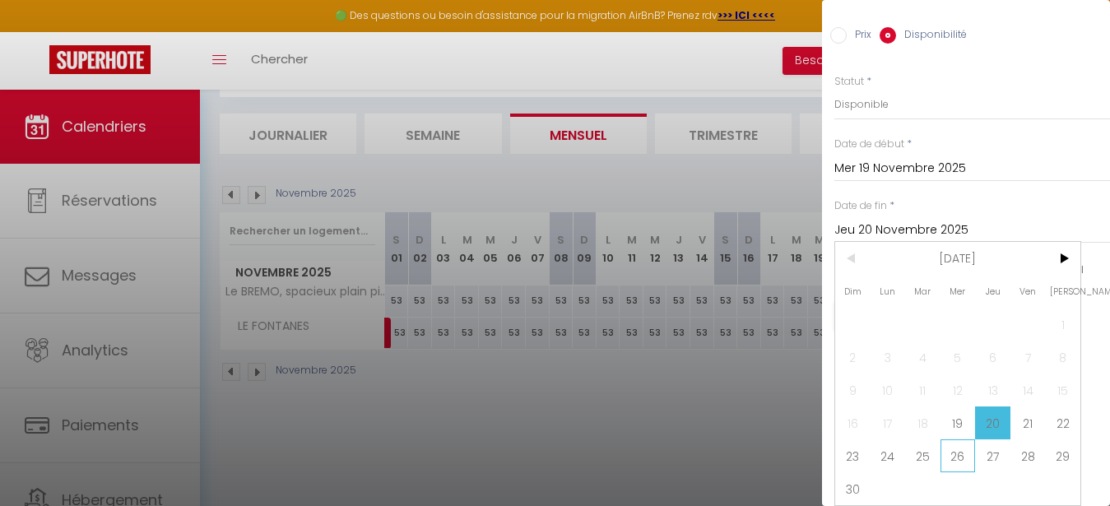
click at [968, 443] on span "26" at bounding box center [957, 455] width 35 height 33
type input "Mer 26 Novembre 2025"
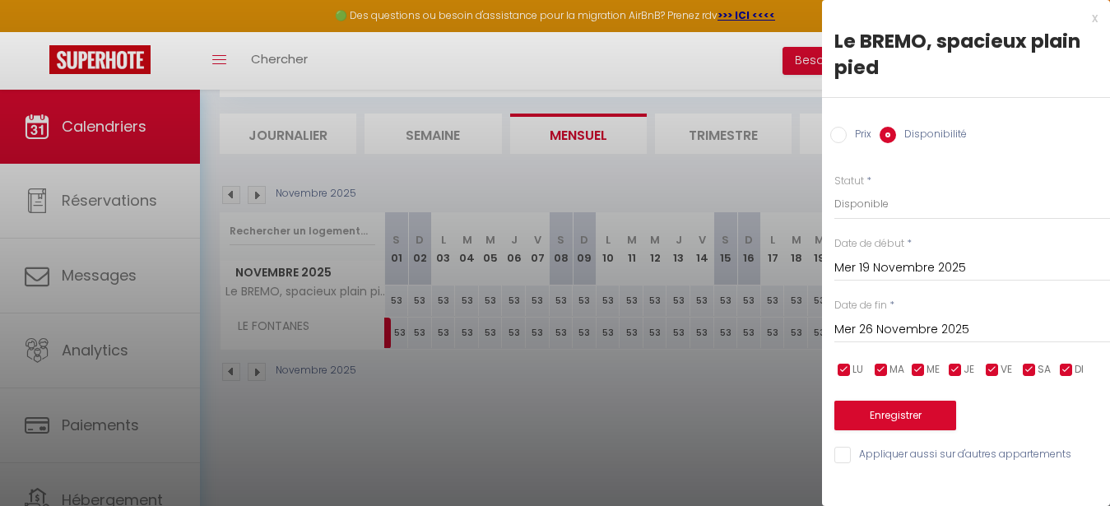
scroll to position [0, 0]
click at [926, 419] on button "Enregistrer" at bounding box center [895, 416] width 122 height 30
